Goal: Answer question/provide support

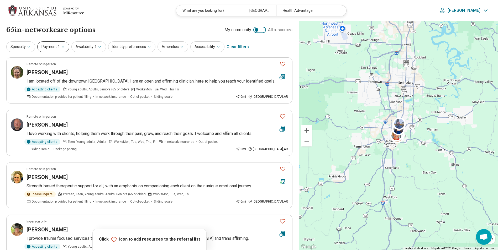
click at [64, 49] on button "Payment 1" at bounding box center [53, 46] width 32 height 11
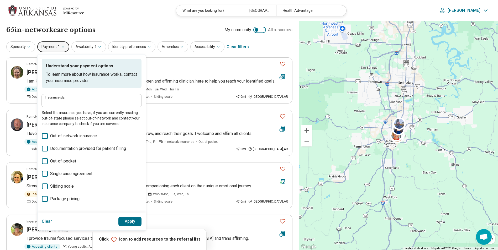
type input "**********"
drag, startPoint x: 84, startPoint y: 103, endPoint x: 31, endPoint y: 98, distance: 53.0
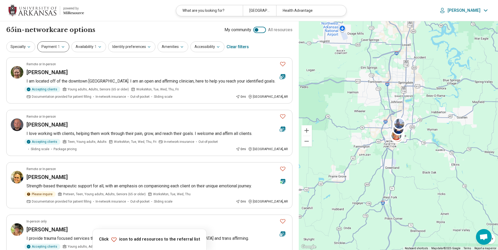
click at [61, 48] on icon "button" at bounding box center [63, 47] width 4 height 4
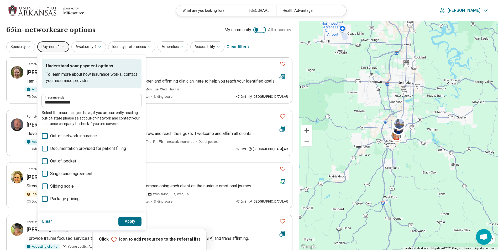
scroll to position [44, 0]
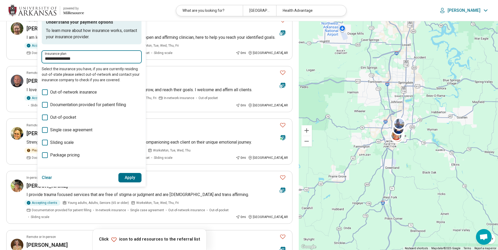
click at [80, 59] on input "**********" at bounding box center [91, 59] width 93 height 6
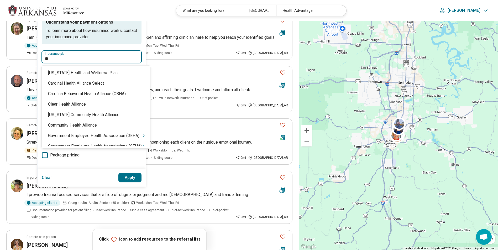
type input "*"
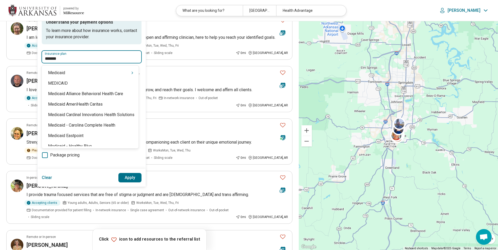
type input "********"
click at [68, 72] on div "Medicaid" at bounding box center [90, 73] width 97 height 10
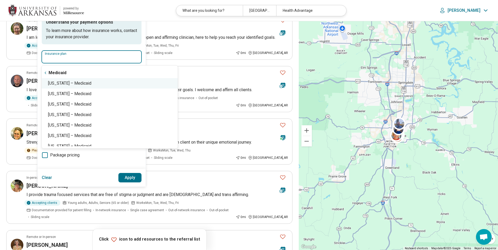
click at [70, 82] on div "Arkansas – Medicaid" at bounding box center [110, 83] width 136 height 10
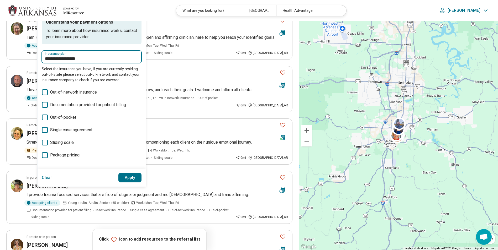
type input "**********"
click at [130, 177] on button "Apply" at bounding box center [129, 177] width 23 height 9
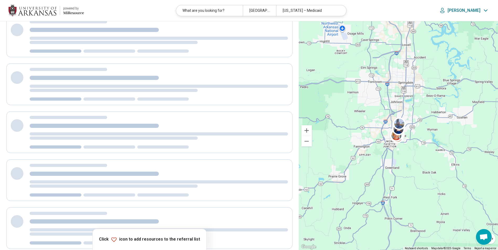
scroll to position [0, 0]
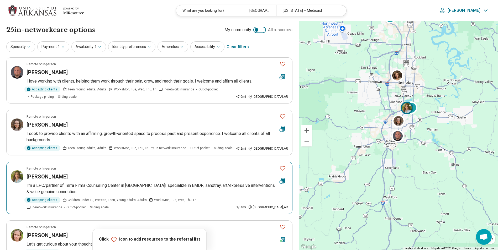
click at [406, 108] on img at bounding box center [406, 108] width 13 height 13
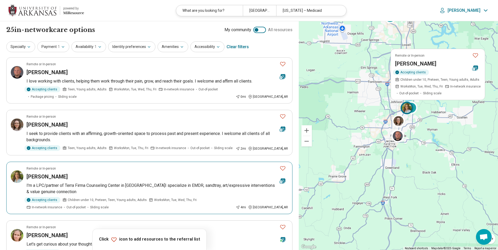
click at [409, 63] on h3 "[PERSON_NAME]" at bounding box center [415, 63] width 41 height 7
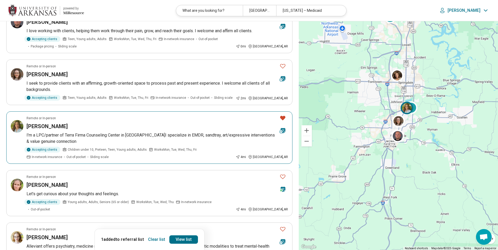
scroll to position [87, 0]
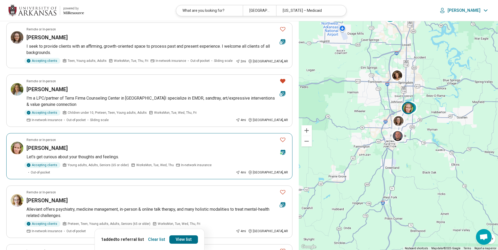
click at [49, 150] on h3 "[PERSON_NAME]" at bounding box center [47, 148] width 41 height 7
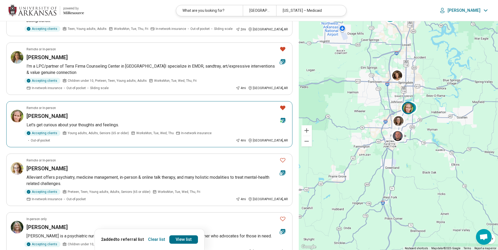
scroll to position [175, 0]
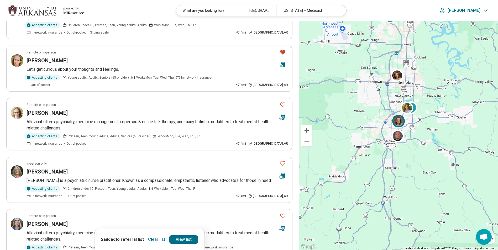
click at [398, 120] on img at bounding box center [398, 121] width 13 height 13
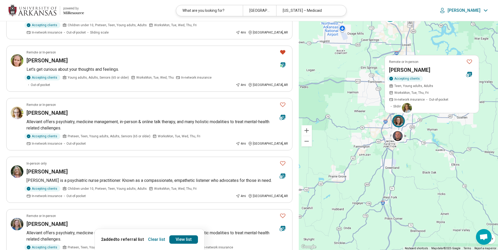
click at [402, 70] on h3 "Hannah Carothers" at bounding box center [409, 69] width 41 height 7
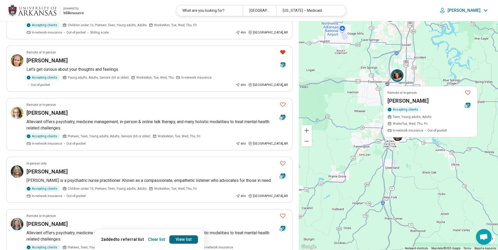
click at [447, 71] on div "3 Remote or In-person Angela Moses Accepting clients Teen, Young adults, Adults…" at bounding box center [398, 135] width 199 height 229
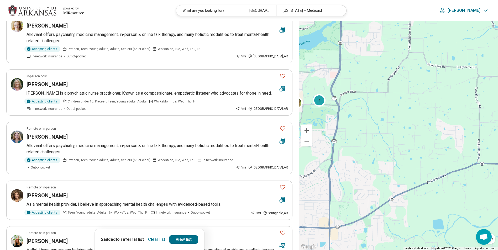
scroll to position [201, 0]
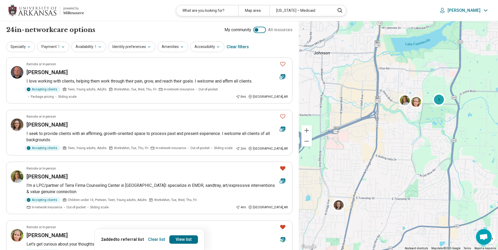
drag, startPoint x: 343, startPoint y: 128, endPoint x: 461, endPoint y: 127, distance: 118.1
click at [461, 127] on div "3 2" at bounding box center [398, 135] width 199 height 229
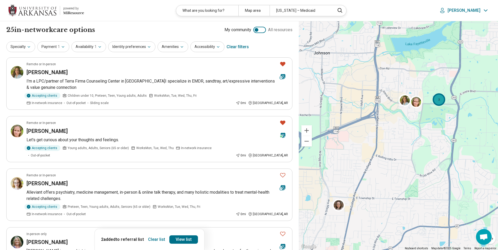
click at [439, 101] on div "3" at bounding box center [438, 99] width 13 height 13
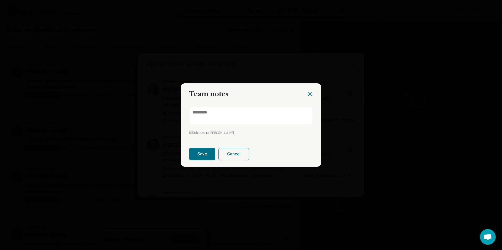
click at [308, 92] on icon "Close dialog" at bounding box center [310, 94] width 6 height 6
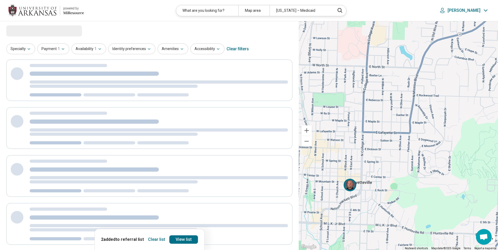
click at [348, 185] on img at bounding box center [349, 185] width 13 height 13
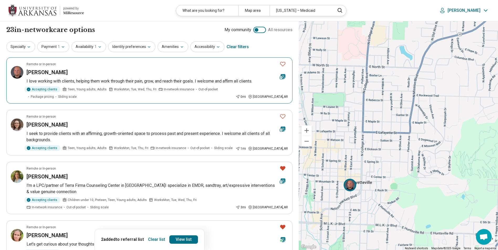
click at [111, 73] on div "[PERSON_NAME]" at bounding box center [151, 72] width 249 height 7
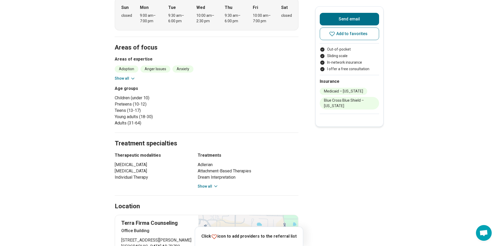
scroll to position [219, 0]
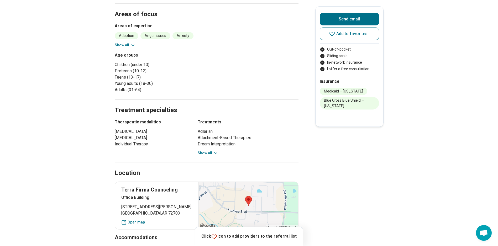
click at [215, 151] on icon at bounding box center [215, 153] width 5 height 5
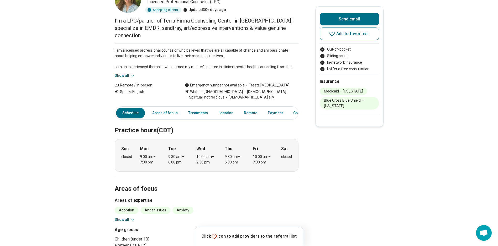
scroll to position [87, 0]
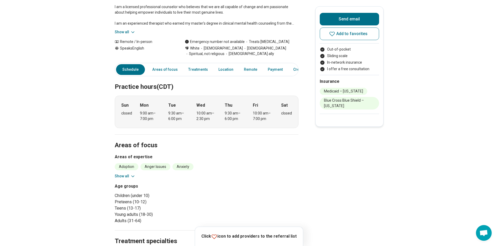
click at [134, 176] on icon at bounding box center [132, 176] width 3 height 1
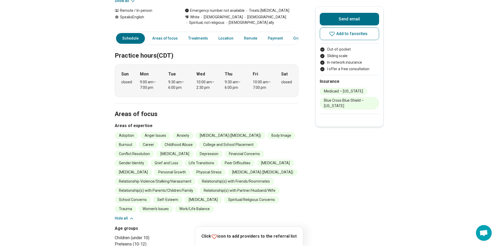
scroll to position [131, 0]
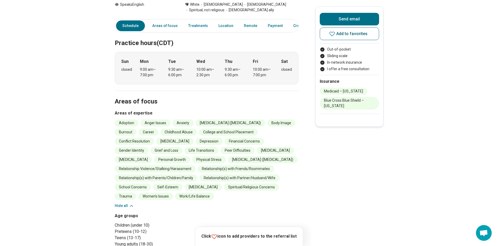
click at [355, 36] on span "Add to favorites" at bounding box center [351, 34] width 31 height 4
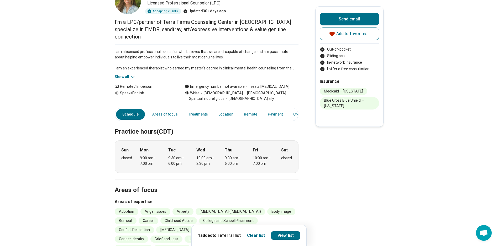
scroll to position [0, 0]
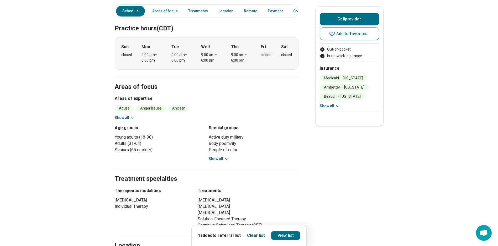
scroll to position [175, 0]
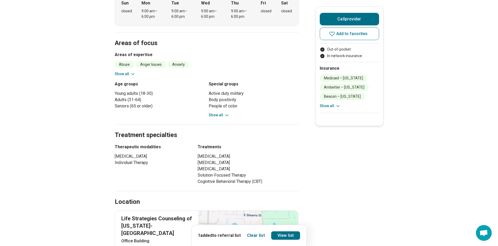
click at [224, 113] on button "Show all" at bounding box center [219, 116] width 21 height 6
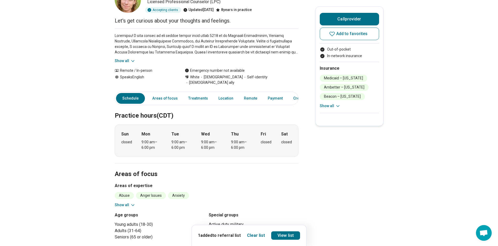
scroll to position [0, 0]
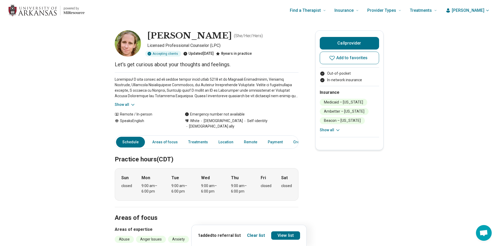
click at [134, 105] on icon at bounding box center [132, 104] width 3 height 1
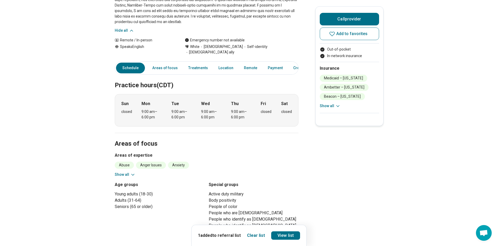
scroll to position [131, 0]
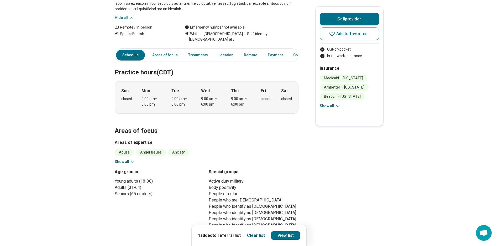
click at [133, 160] on icon at bounding box center [132, 162] width 5 height 5
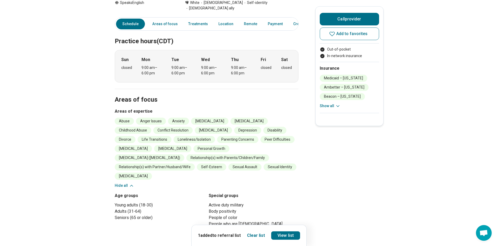
scroll to position [175, 0]
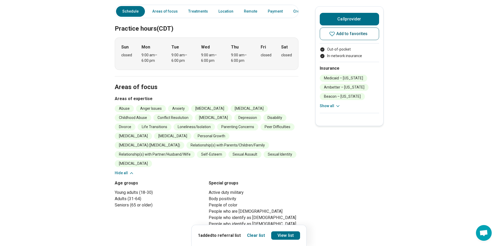
click at [346, 32] on span "Add to favorites" at bounding box center [351, 34] width 31 height 4
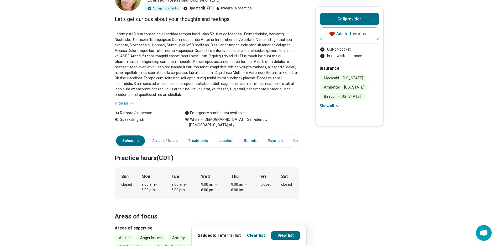
scroll to position [0, 0]
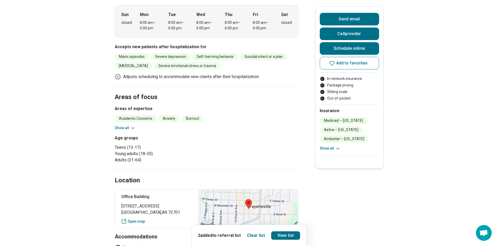
scroll to position [131, 0]
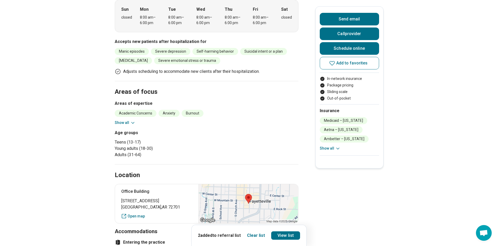
click at [132, 122] on icon at bounding box center [132, 122] width 5 height 5
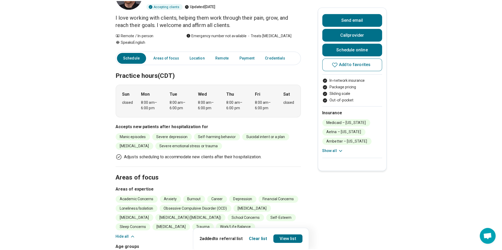
scroll to position [0, 0]
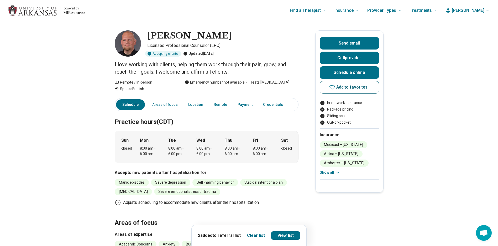
click at [363, 86] on span "Add to favorites" at bounding box center [351, 87] width 31 height 4
click at [489, 11] on icon "button" at bounding box center [487, 10] width 4 height 4
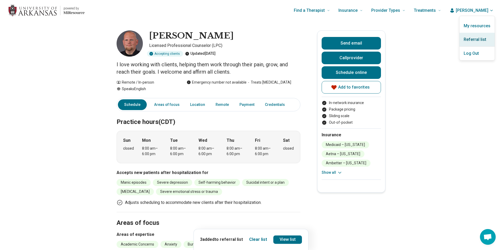
click at [481, 39] on link "Referral list" at bounding box center [476, 40] width 35 height 14
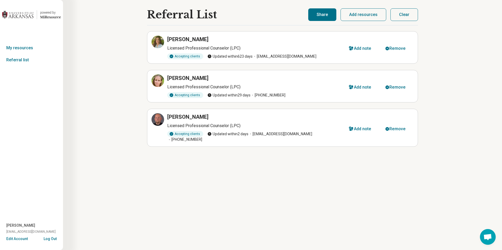
click at [322, 13] on button "Share" at bounding box center [322, 14] width 28 height 13
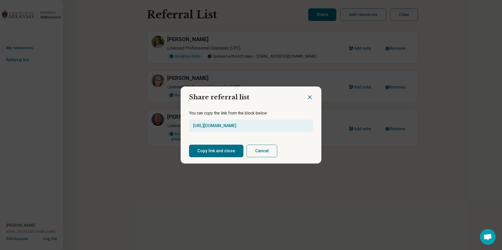
click at [222, 152] on button "Copy link and close" at bounding box center [216, 151] width 54 height 13
